Goal: Check status

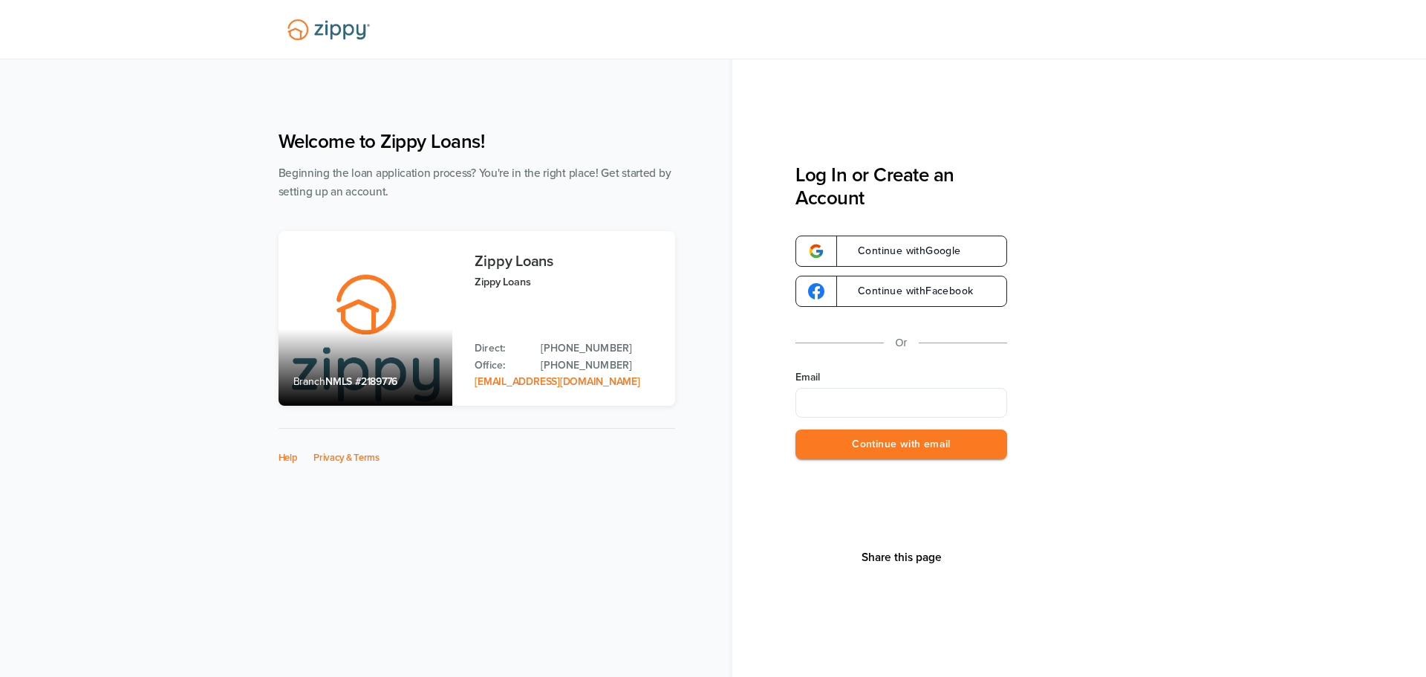
click at [891, 400] on input "Email" at bounding box center [902, 403] width 212 height 30
type input "**********"
click at [891, 444] on button "Continue with email" at bounding box center [902, 444] width 212 height 30
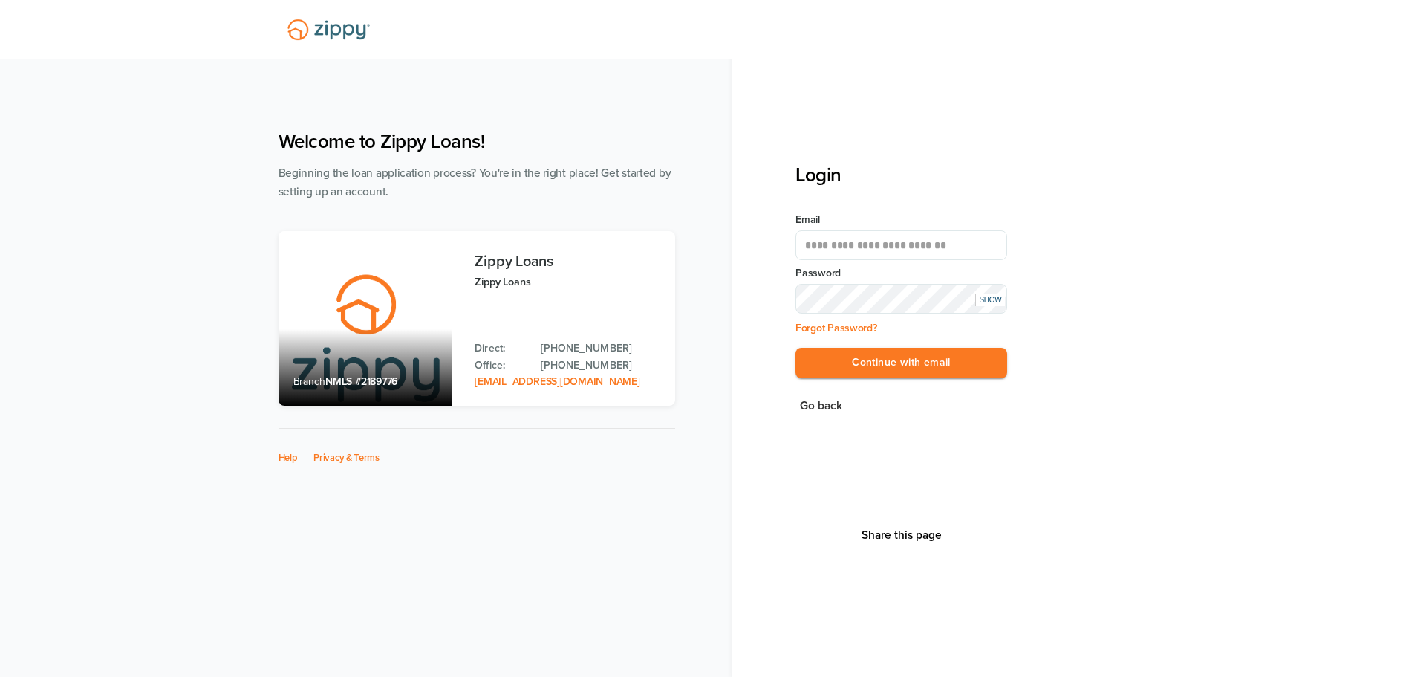
click at [796, 348] on button "Continue with email" at bounding box center [902, 363] width 212 height 30
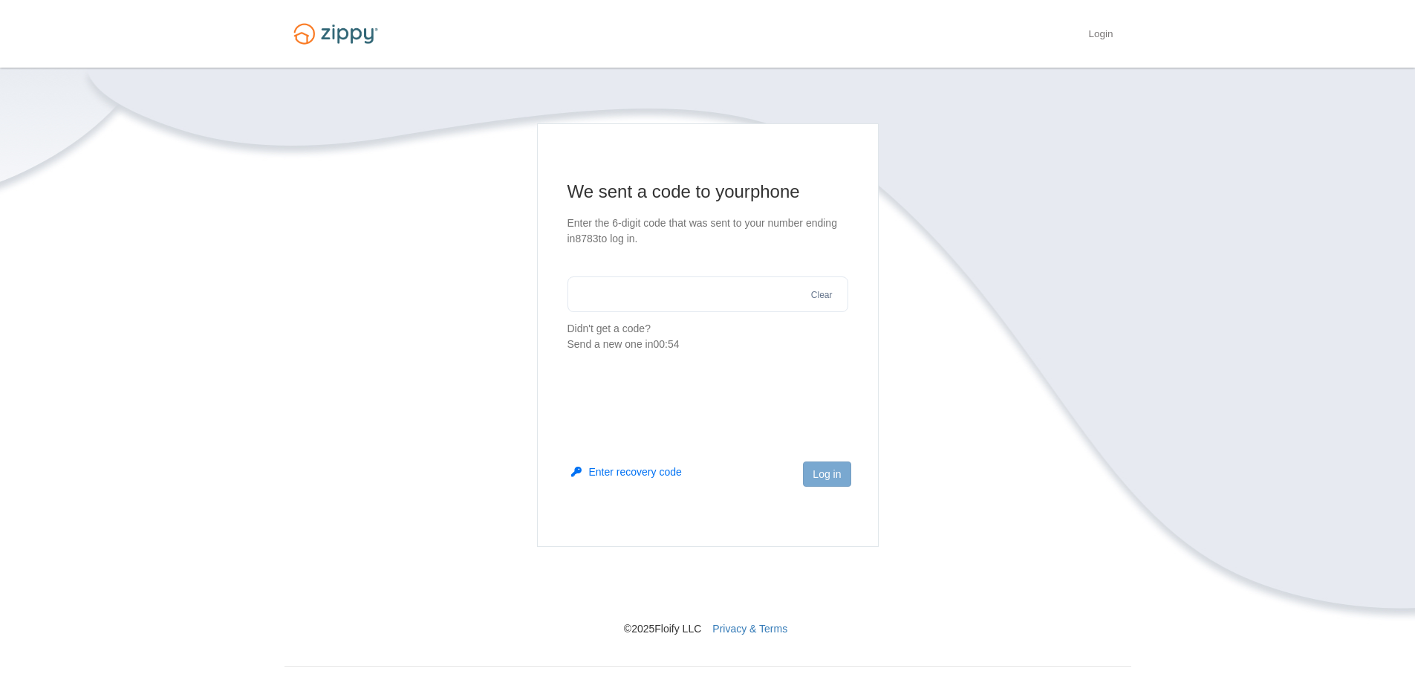
click at [741, 291] on input "text" at bounding box center [708, 294] width 281 height 36
click at [679, 293] on input "text" at bounding box center [708, 294] width 281 height 36
type input "******"
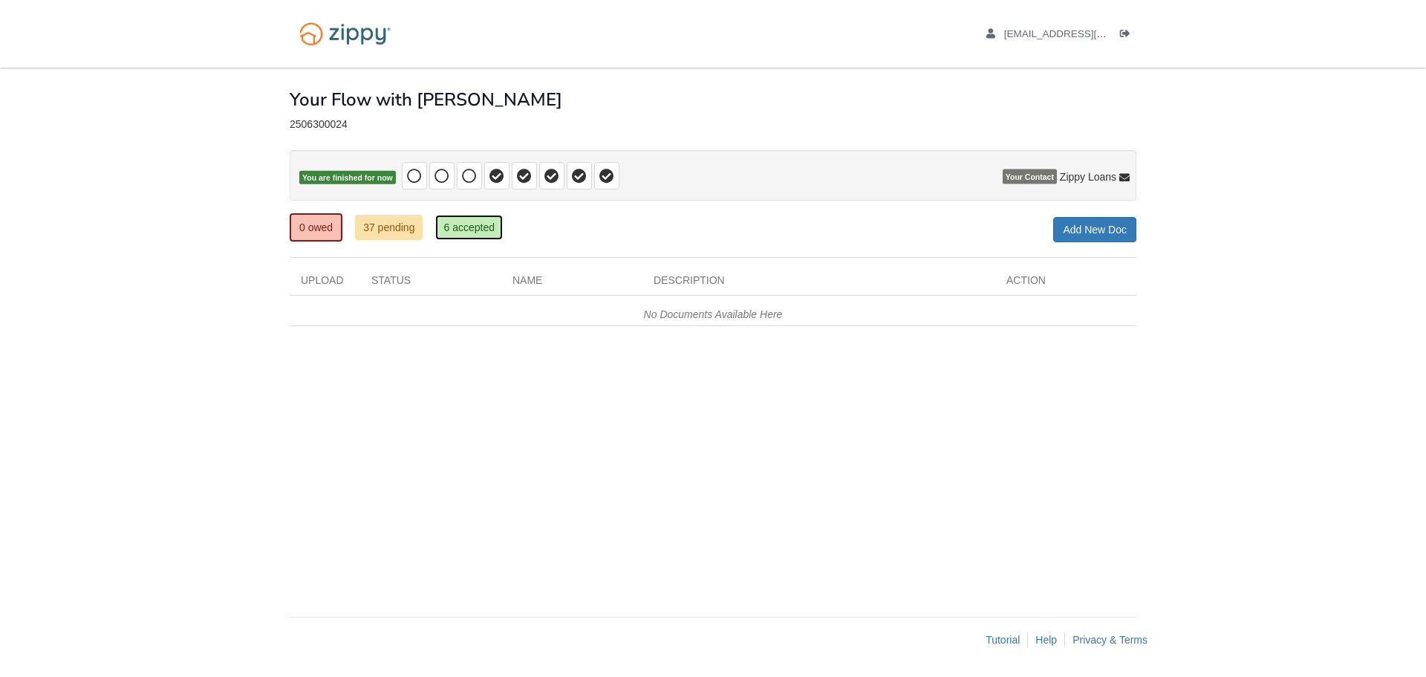
click at [469, 229] on link "6 accepted" at bounding box center [469, 227] width 68 height 25
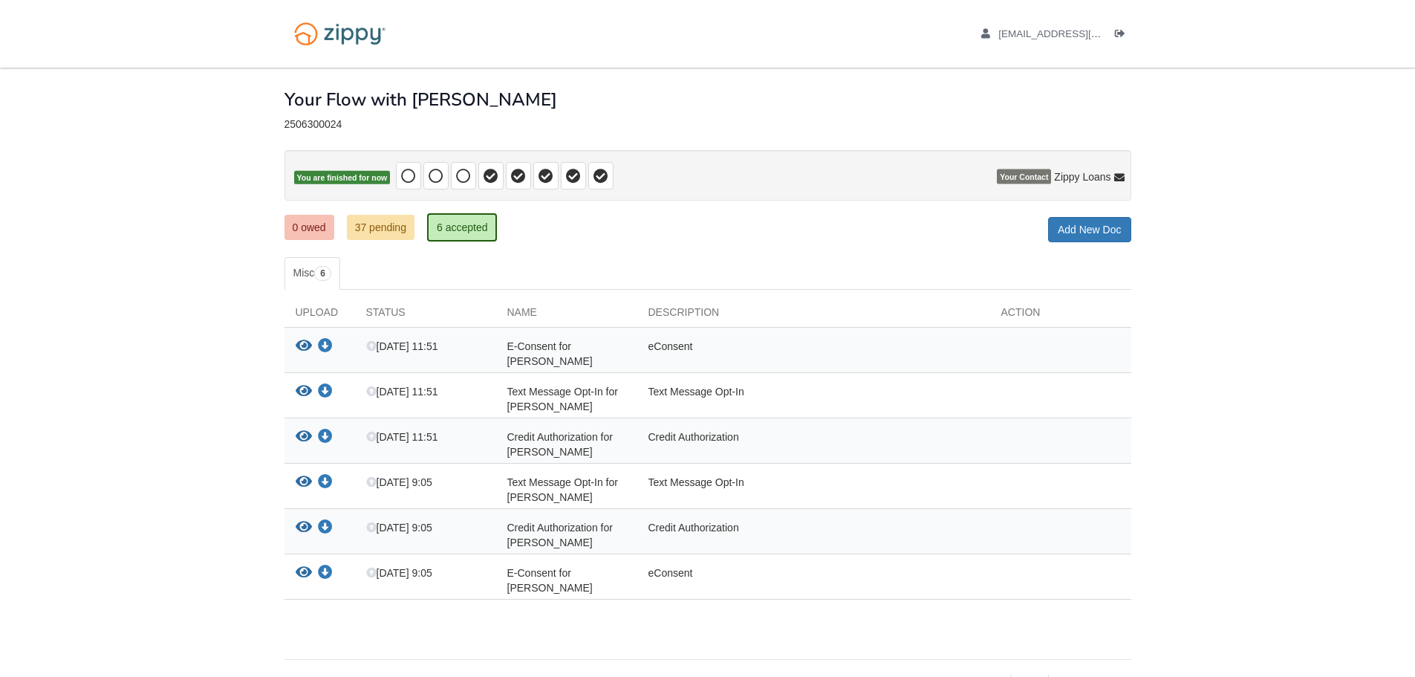
click at [601, 174] on icon at bounding box center [601, 176] width 15 height 15
click at [572, 177] on icon at bounding box center [573, 176] width 15 height 15
click at [365, 230] on link "37 pending" at bounding box center [381, 227] width 68 height 25
